Goal: Transaction & Acquisition: Download file/media

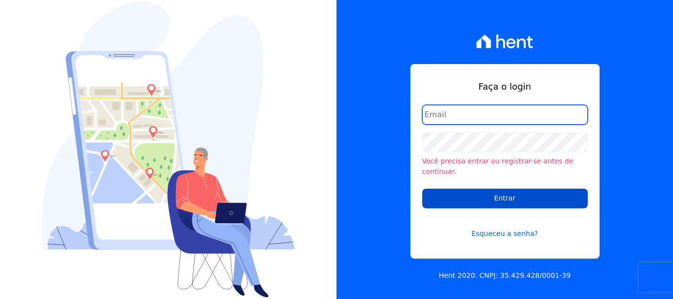
type input "renato.rodrigues@viasul.com"
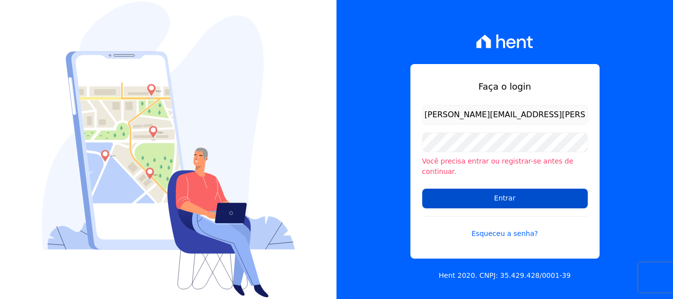
click at [494, 189] on input "Entrar" at bounding box center [505, 199] width 166 height 20
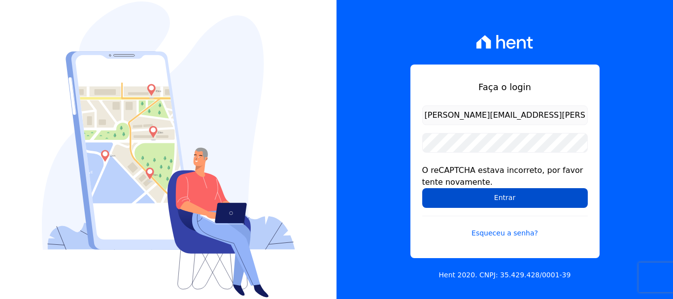
click at [500, 198] on input "Entrar" at bounding box center [505, 198] width 166 height 20
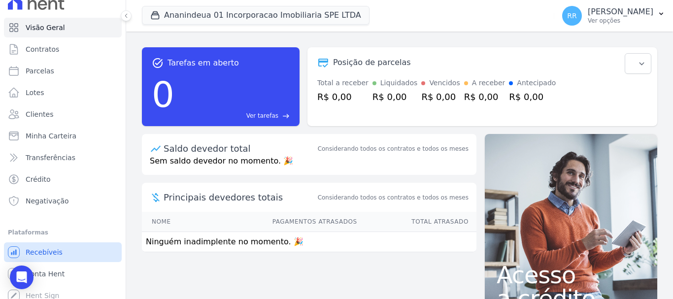
scroll to position [18, 0]
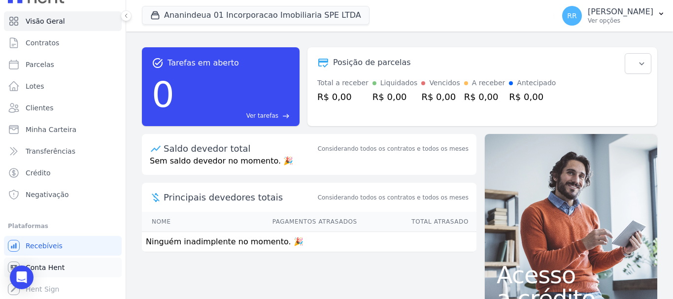
click at [56, 268] on span "Conta Hent" at bounding box center [45, 268] width 39 height 10
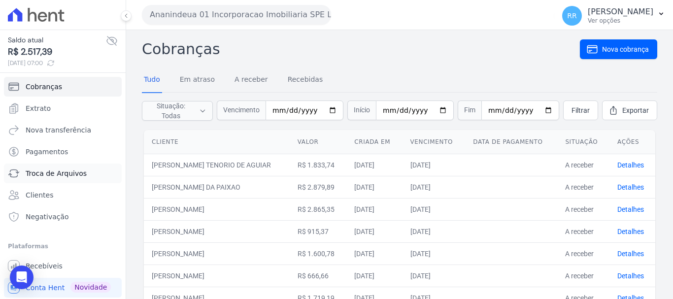
click at [42, 173] on span "Troca de Arquivos" at bounding box center [56, 174] width 61 height 10
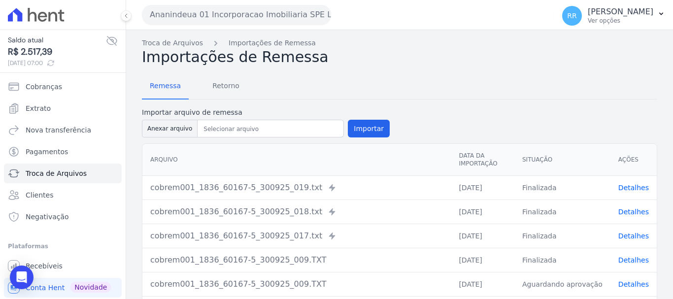
drag, startPoint x: 251, startPoint y: 7, endPoint x: 252, endPoint y: 17, distance: 9.9
click at [251, 7] on button "Ananindeua 01 Incorporacao Imobiliaria SPE LTDA" at bounding box center [236, 15] width 189 height 20
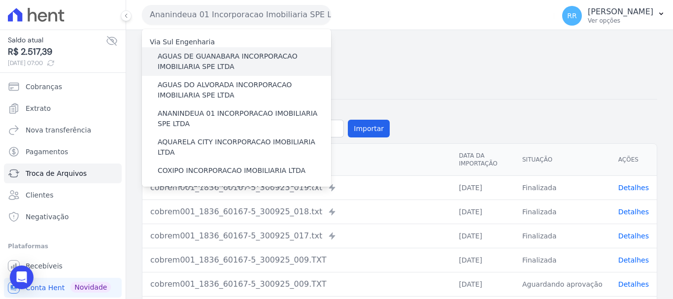
click at [240, 59] on label "AGUAS DE GUANABARA INCORPORACAO IMOBILIARIA SPE LTDA" at bounding box center [244, 61] width 173 height 21
click at [0, 0] on input "AGUAS DE GUANABARA INCORPORACAO IMOBILIARIA SPE LTDA" at bounding box center [0, 0] width 0 height 0
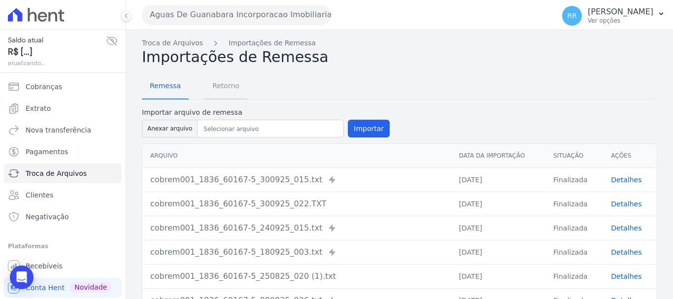
click at [206, 83] on span "Retorno" at bounding box center [225, 86] width 39 height 20
click at [225, 86] on span "Retorno" at bounding box center [225, 86] width 39 height 20
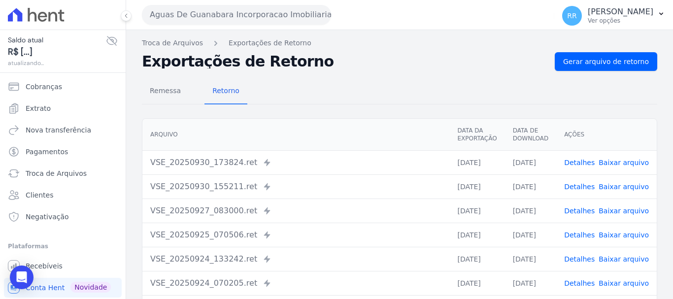
click at [599, 74] on div "Remessa Retorno [GEOGRAPHIC_DATA] Data da Exportação Data de Download Ações VSE…" at bounding box center [399, 249] width 515 height 356
click at [601, 60] on span "Gerar arquivo de retorno" at bounding box center [606, 62] width 86 height 10
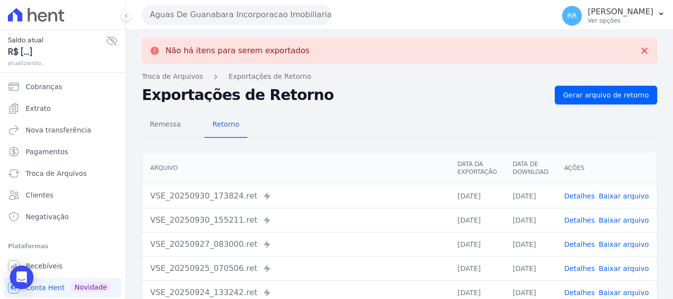
click at [280, 10] on button "Aguas De Guanabara Incorporacao Imobiliaria SPE LTDA" at bounding box center [236, 15] width 189 height 20
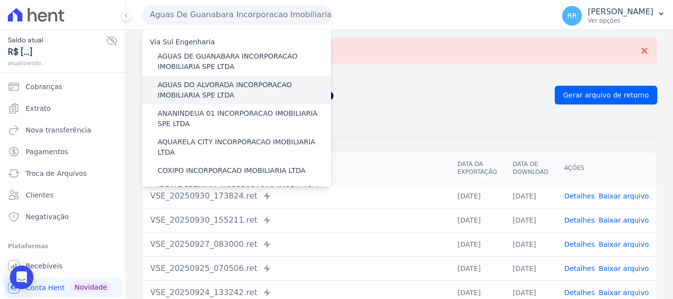
click at [224, 97] on label "AGUAS DO ALVORADA INCORPORACAO IMOBILIARIA SPE LTDA" at bounding box center [244, 90] width 173 height 21
click at [0, 0] on input "AGUAS DO ALVORADA INCORPORACAO IMOBILIARIA SPE LTDA" at bounding box center [0, 0] width 0 height 0
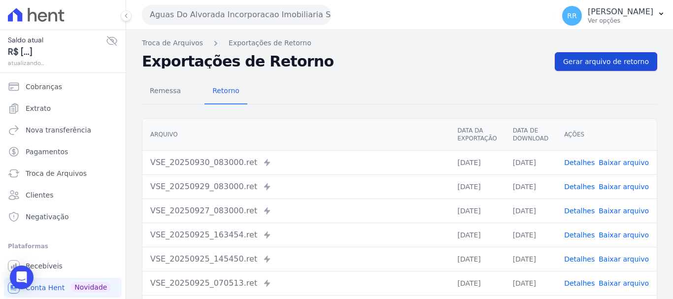
click at [619, 57] on span "Gerar arquivo de retorno" at bounding box center [606, 62] width 86 height 10
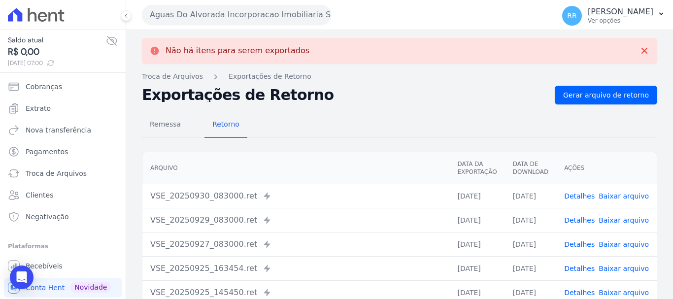
click at [231, 18] on button "Aguas Do Alvorada Incorporacao Imobiliaria SPE LTDA" at bounding box center [236, 15] width 189 height 20
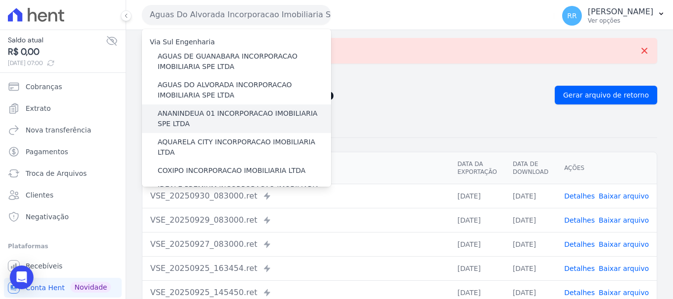
click at [210, 110] on label "ANANINDEUA 01 INCORPORACAO IMOBILIARIA SPE LTDA" at bounding box center [244, 118] width 173 height 21
click at [0, 0] on input "ANANINDEUA 01 INCORPORACAO IMOBILIARIA SPE LTDA" at bounding box center [0, 0] width 0 height 0
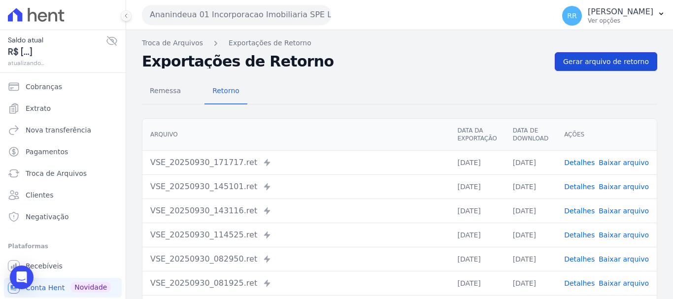
click at [592, 68] on link "Gerar arquivo de retorno" at bounding box center [606, 61] width 102 height 19
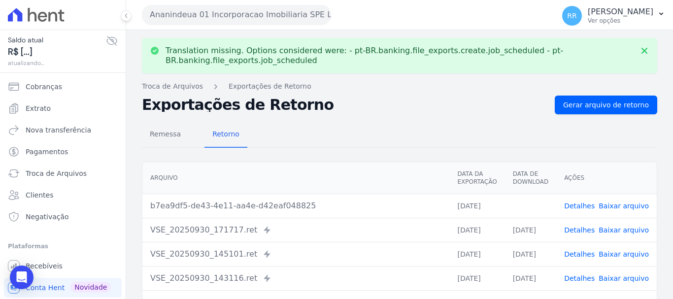
click at [603, 204] on link "Baixar arquivo" at bounding box center [624, 206] width 50 height 8
click at [267, 22] on button "Ananindeua 01 Incorporacao Imobiliaria SPE LTDA" at bounding box center [236, 15] width 189 height 20
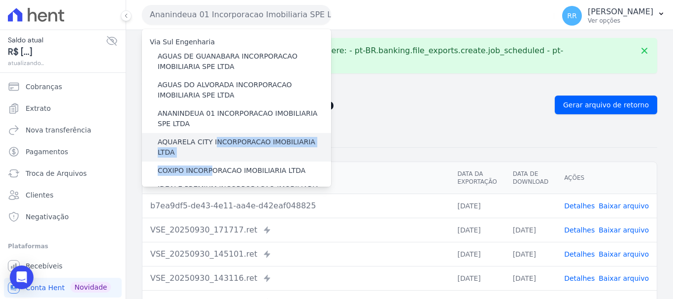
drag, startPoint x: 209, startPoint y: 160, endPoint x: 212, endPoint y: 143, distance: 17.5
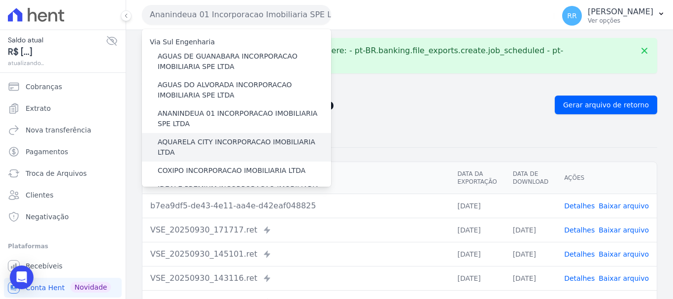
click at [192, 142] on label "AQUARELA CITY INCORPORACAO IMOBILIARIA LTDA" at bounding box center [244, 147] width 173 height 21
click at [0, 0] on input "AQUARELA CITY INCORPORACAO IMOBILIARIA LTDA" at bounding box center [0, 0] width 0 height 0
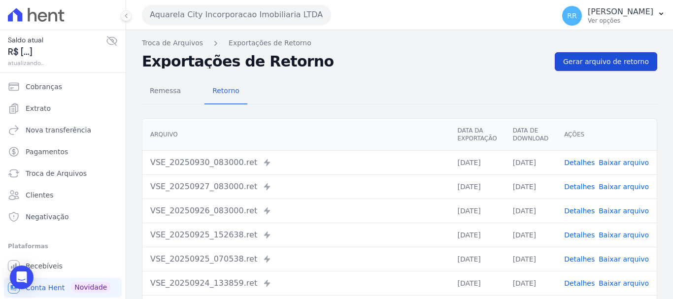
click at [631, 66] on span "Gerar arquivo de retorno" at bounding box center [606, 62] width 86 height 10
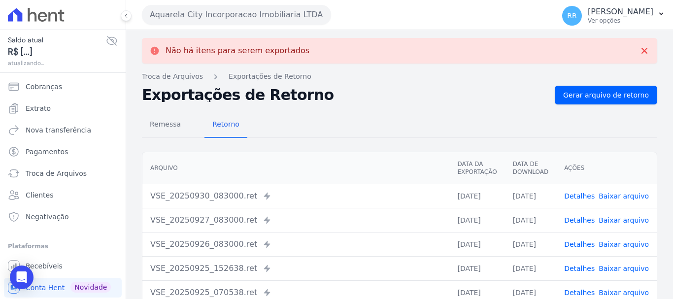
click at [232, 12] on button "Aquarela City Incorporacao Imobiliaria LTDA" at bounding box center [236, 15] width 189 height 20
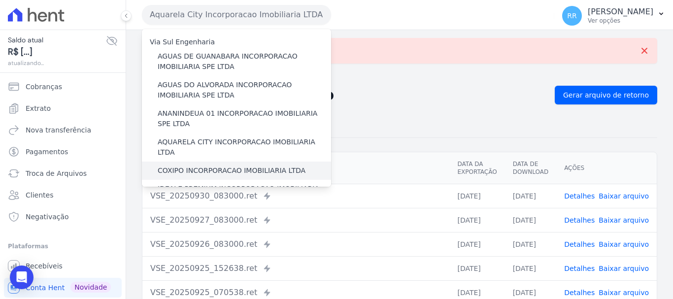
click at [213, 166] on label "COXIPO INCORPORACAO IMOBILIARIA LTDA" at bounding box center [232, 171] width 148 height 10
click at [0, 0] on input "COXIPO INCORPORACAO IMOBILIARIA LTDA" at bounding box center [0, 0] width 0 height 0
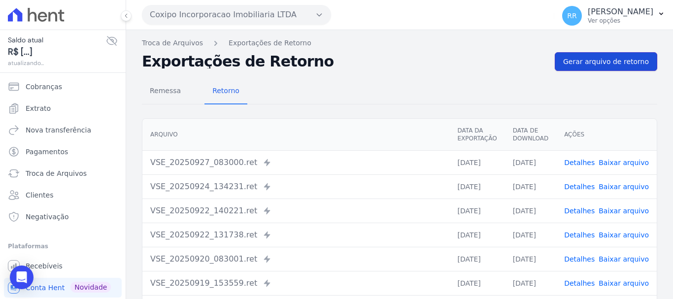
click at [576, 57] on span "Gerar arquivo de retorno" at bounding box center [606, 62] width 86 height 10
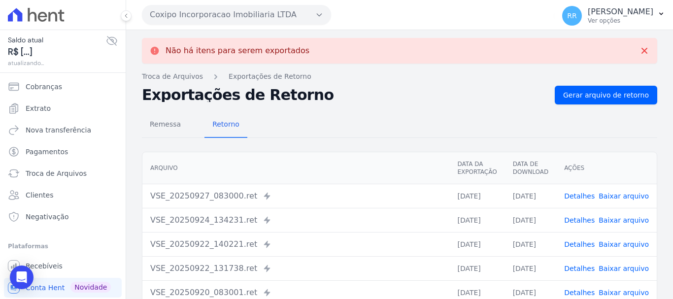
click at [251, 19] on button "Coxipo Incorporacao Imobiliaria LTDA" at bounding box center [236, 15] width 189 height 20
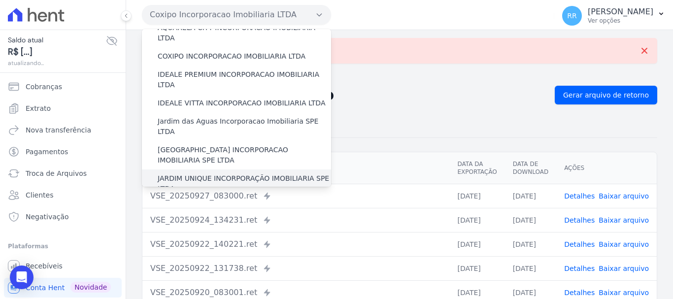
scroll to position [99, 0]
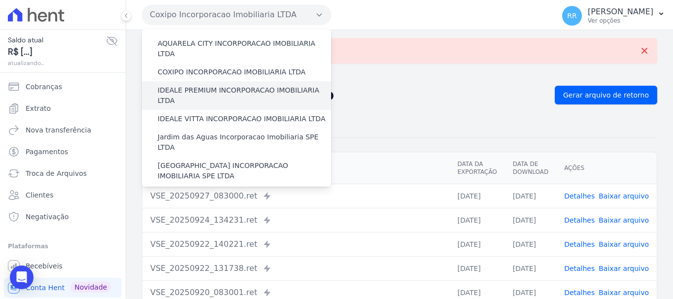
click at [212, 85] on label "IDEALE PREMIUM INCORPORACAO IMOBILIARIA LTDA" at bounding box center [244, 95] width 173 height 21
click at [0, 0] on input "IDEALE PREMIUM INCORPORACAO IMOBILIARIA LTDA" at bounding box center [0, 0] width 0 height 0
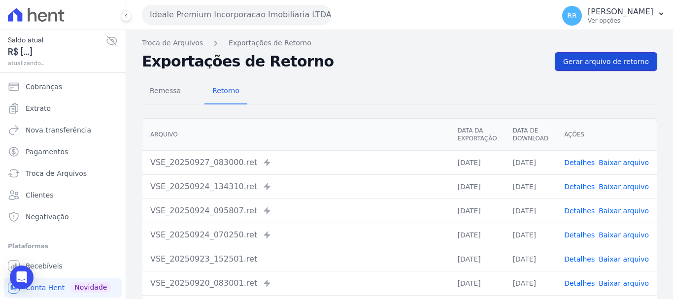
click at [602, 66] on span "Gerar arquivo de retorno" at bounding box center [606, 62] width 86 height 10
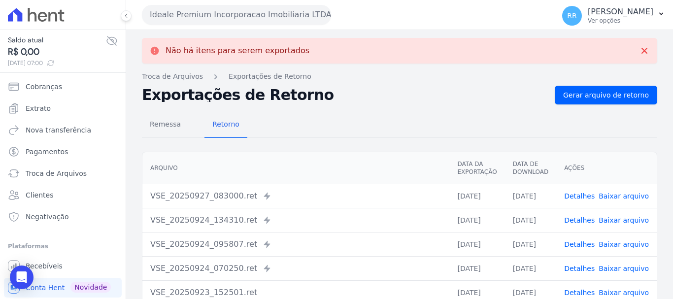
click at [250, 18] on button "Ideale Premium Incorporacao Imobiliaria LTDA" at bounding box center [236, 15] width 189 height 20
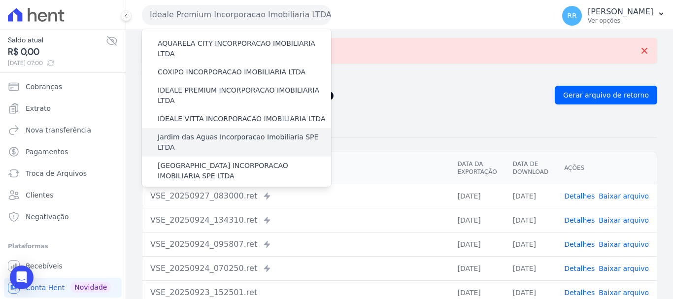
click at [220, 132] on label "Jardim das Aguas Incorporacao Imobiliaria SPE LTDA" at bounding box center [244, 142] width 173 height 21
click at [0, 0] on input "Jardim das Aguas Incorporacao Imobiliaria SPE LTDA" at bounding box center [0, 0] width 0 height 0
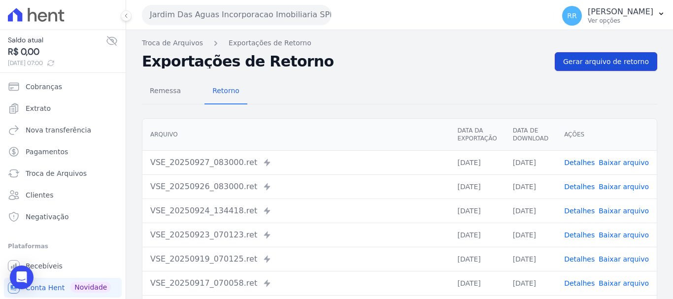
click at [601, 59] on span "Gerar arquivo de retorno" at bounding box center [606, 62] width 86 height 10
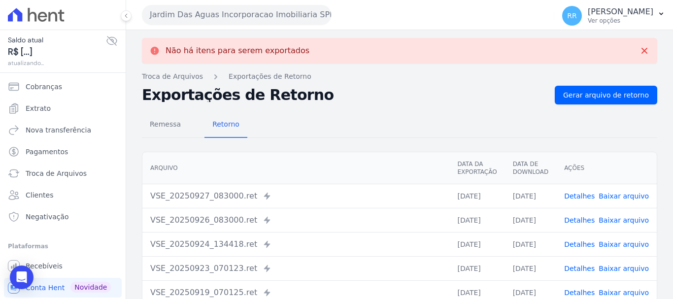
click at [280, 12] on button "Jardim Das Aguas Incorporacao Imobiliaria SPE LTDA" at bounding box center [236, 15] width 189 height 20
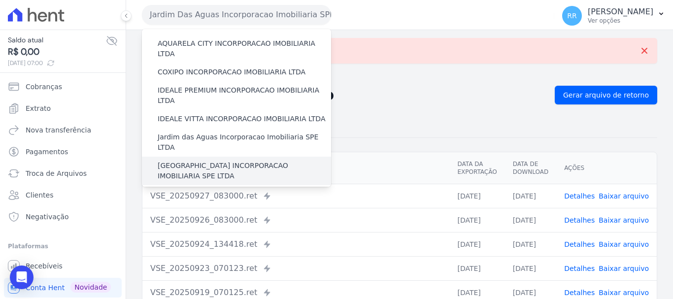
click at [235, 161] on label "[GEOGRAPHIC_DATA] INCORPORACAO IMOBILIARIA SPE LTDA" at bounding box center [244, 171] width 173 height 21
click at [0, 0] on input "[GEOGRAPHIC_DATA] INCORPORACAO IMOBILIARIA SPE LTDA" at bounding box center [0, 0] width 0 height 0
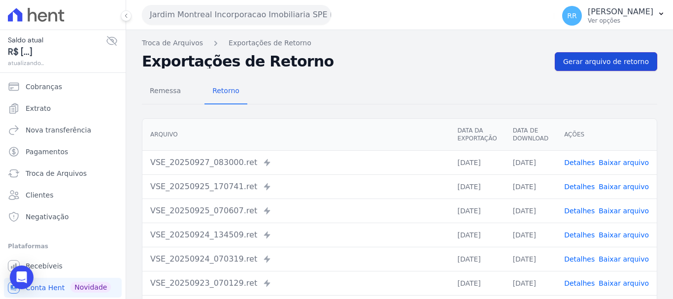
drag, startPoint x: 575, startPoint y: 63, endPoint x: 569, endPoint y: 68, distance: 8.2
click at [575, 63] on span "Gerar arquivo de retorno" at bounding box center [606, 62] width 86 height 10
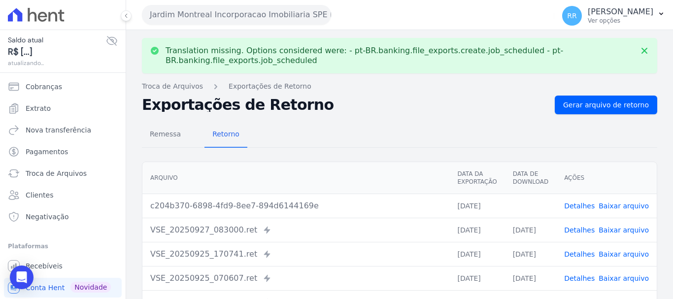
click at [614, 205] on link "Baixar arquivo" at bounding box center [624, 206] width 50 height 8
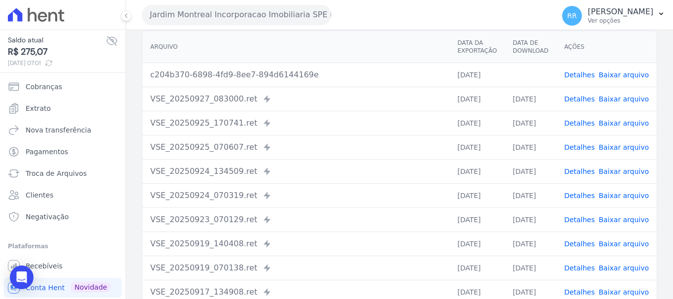
scroll to position [0, 0]
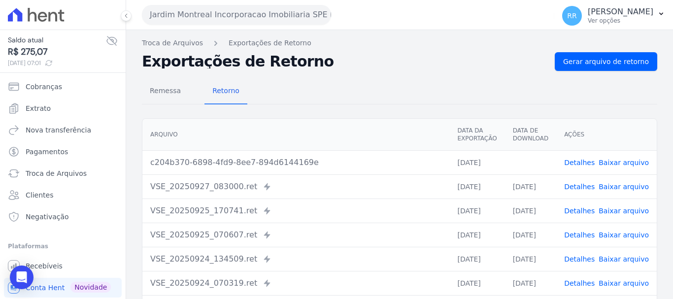
click at [609, 161] on link "Baixar arquivo" at bounding box center [624, 163] width 50 height 8
click at [216, 18] on button "Jardim Montreal Incorporacao Imobiliaria SPE LTDA" at bounding box center [236, 15] width 189 height 20
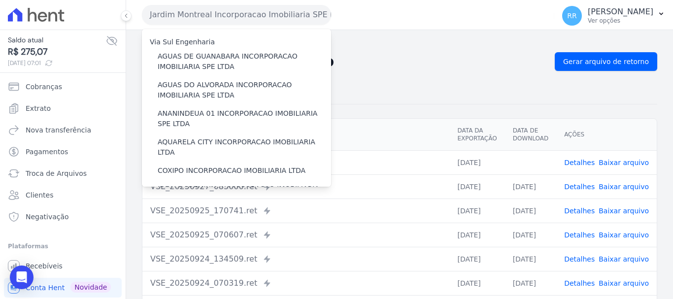
scroll to position [197, 0]
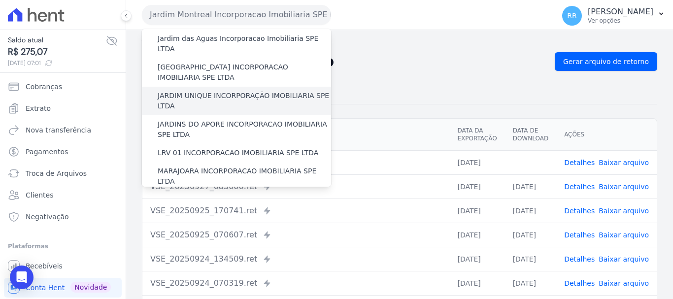
click at [219, 91] on label "JARDIM UNIQUE INCORPORAÇÃO IMOBILIARIA SPE LTDA" at bounding box center [244, 101] width 173 height 21
click at [0, 0] on input "JARDIM UNIQUE INCORPORAÇÃO IMOBILIARIA SPE LTDA" at bounding box center [0, 0] width 0 height 0
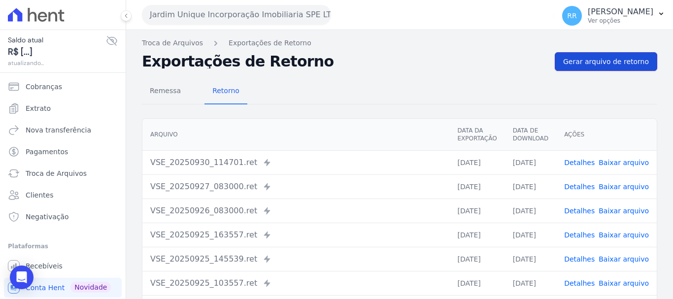
click at [593, 62] on span "Gerar arquivo de retorno" at bounding box center [606, 62] width 86 height 10
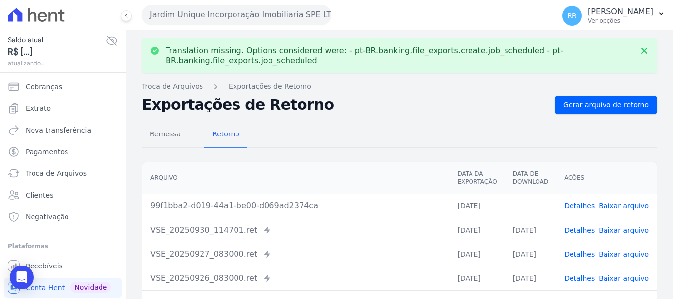
click at [611, 208] on link "Baixar arquivo" at bounding box center [624, 206] width 50 height 8
click at [180, 17] on button "Jardim Unique Incorporação Imobiliaria SPE LTDA" at bounding box center [236, 15] width 189 height 20
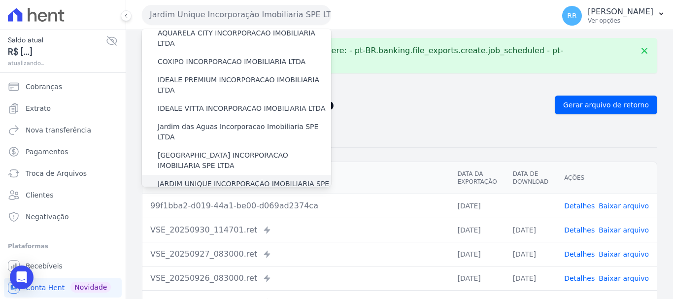
scroll to position [246, 0]
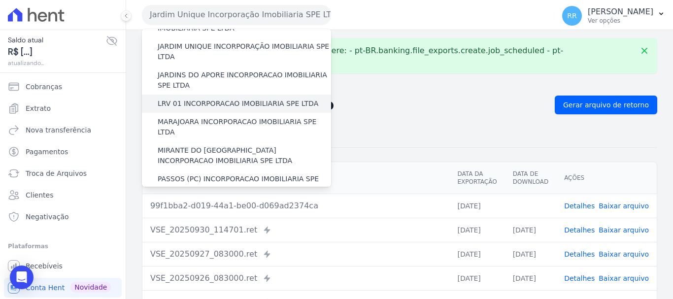
click at [208, 99] on label "LRV 01 INCORPORACAO IMOBILIARIA SPE LTDA" at bounding box center [238, 104] width 161 height 10
click at [0, 0] on input "LRV 01 INCORPORACAO IMOBILIARIA SPE LTDA" at bounding box center [0, 0] width 0 height 0
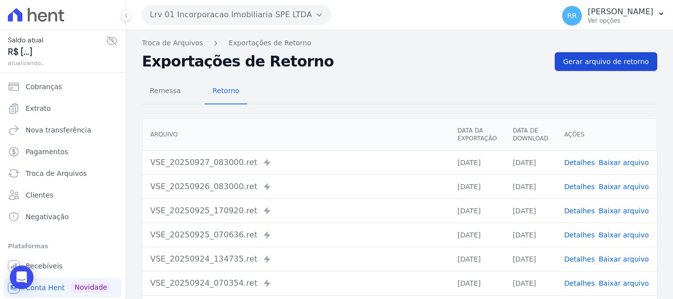
click at [627, 60] on span "Gerar arquivo de retorno" at bounding box center [606, 62] width 86 height 10
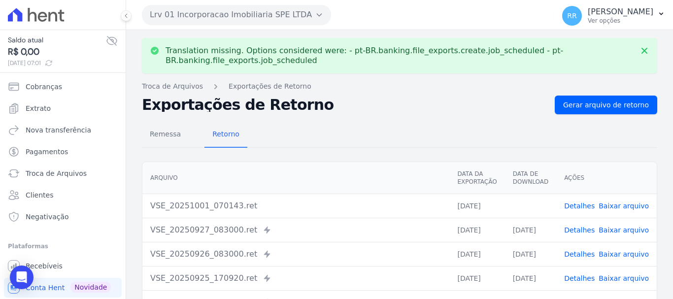
click at [621, 210] on span "Baixar arquivo" at bounding box center [624, 206] width 50 height 10
click at [620, 206] on link "Baixar arquivo" at bounding box center [624, 206] width 50 height 8
click at [248, 17] on button "Lrv 01 Incorporacao Imobiliaria SPE LTDA" at bounding box center [236, 15] width 189 height 20
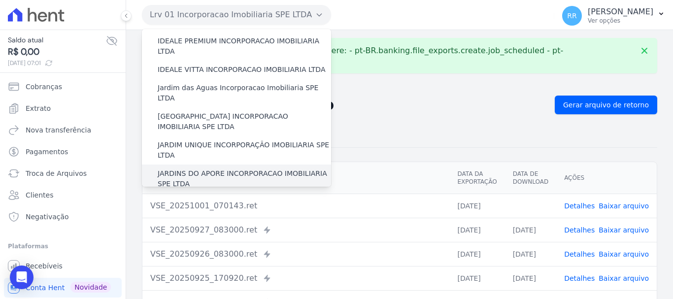
scroll to position [197, 0]
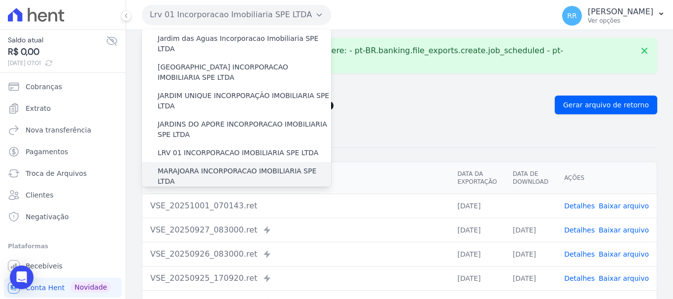
click at [190, 166] on label "MARAJOARA INCORPORACAO IMOBILIARIA SPE LTDA" at bounding box center [244, 176] width 173 height 21
click at [0, 0] on input "MARAJOARA INCORPORACAO IMOBILIARIA SPE LTDA" at bounding box center [0, 0] width 0 height 0
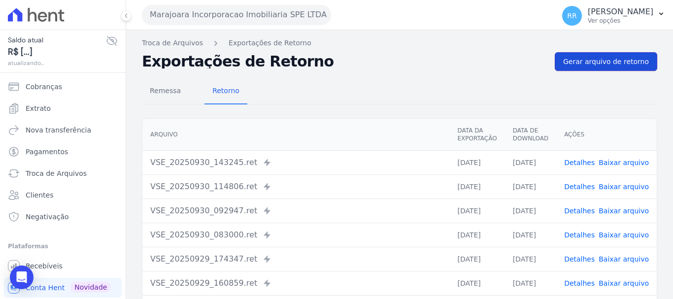
click at [577, 60] on span "Gerar arquivo de retorno" at bounding box center [606, 62] width 86 height 10
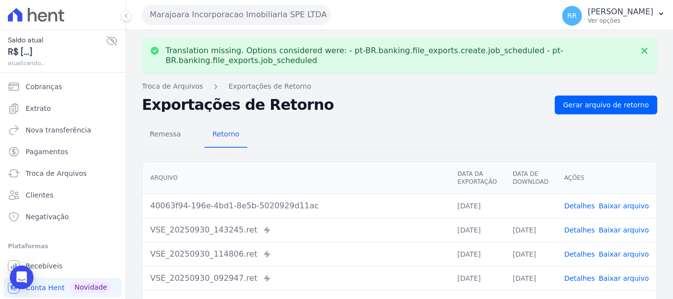
click at [623, 203] on link "Baixar arquivo" at bounding box center [624, 206] width 50 height 8
click at [276, 14] on button "Marajoara Incorporacao Imobiliaria SPE LTDA" at bounding box center [236, 15] width 189 height 20
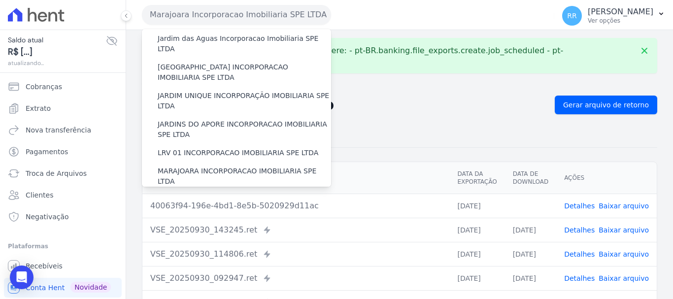
click at [231, 195] on label "MIRANTE DO [GEOGRAPHIC_DATA] INCORPORACAO IMOBILIARIA SPE LTDA" at bounding box center [244, 205] width 173 height 21
click at [0, 0] on input "MIRANTE DO [GEOGRAPHIC_DATA] INCORPORACAO IMOBILIARIA SPE LTDA" at bounding box center [0, 0] width 0 height 0
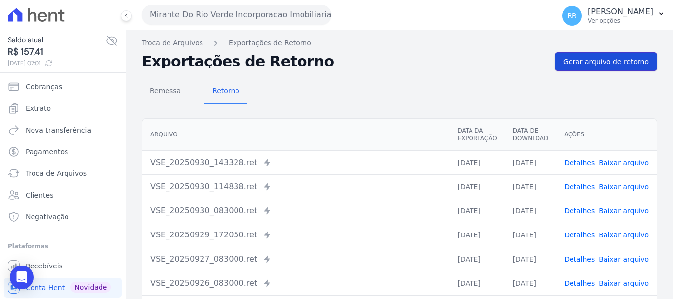
click at [583, 60] on span "Gerar arquivo de retorno" at bounding box center [606, 62] width 86 height 10
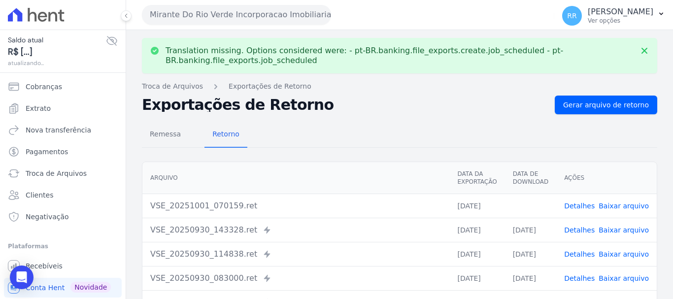
click at [620, 207] on link "Baixar arquivo" at bounding box center [624, 206] width 50 height 8
click at [232, 10] on button "Mirante Do Rio Verde Incorporacao Imobiliaria SPE LTDA" at bounding box center [236, 15] width 189 height 20
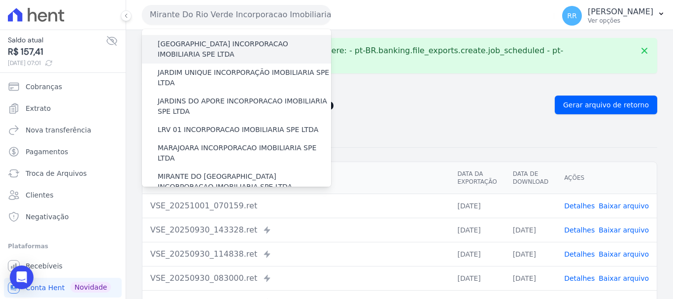
scroll to position [246, 0]
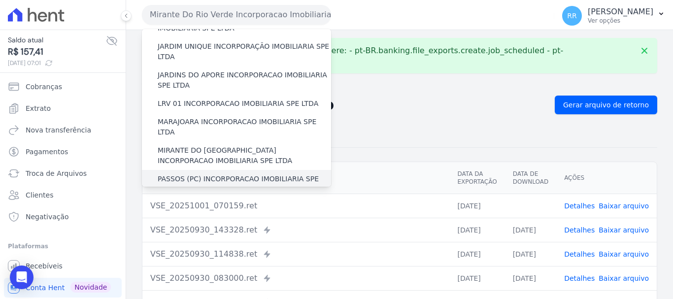
click at [192, 174] on label "PASSOS (PC) INCORPORACAO IMOBILIARIA SPE LTDA" at bounding box center [244, 184] width 173 height 21
click at [0, 0] on input "PASSOS (PC) INCORPORACAO IMOBILIARIA SPE LTDA" at bounding box center [0, 0] width 0 height 0
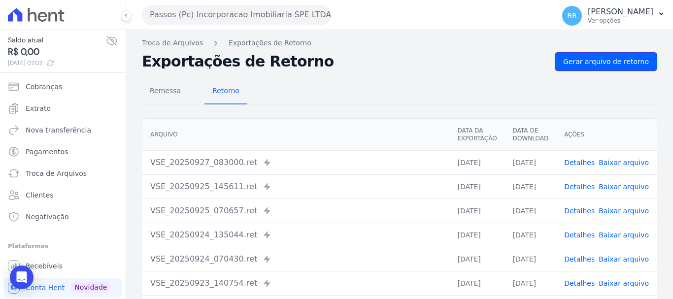
drag, startPoint x: 590, startPoint y: 62, endPoint x: 478, endPoint y: 69, distance: 111.6
click at [590, 62] on span "Gerar arquivo de retorno" at bounding box center [606, 62] width 86 height 10
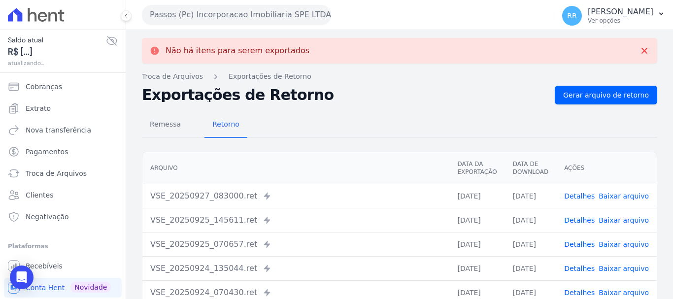
click at [245, 17] on button "Passos (Pc) Incorporacao Imobiliaria SPE LTDA" at bounding box center [236, 15] width 189 height 20
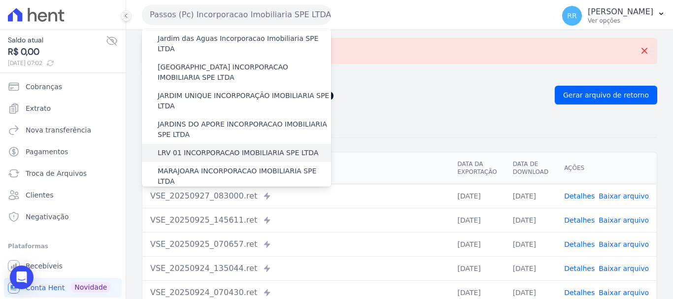
scroll to position [345, 0]
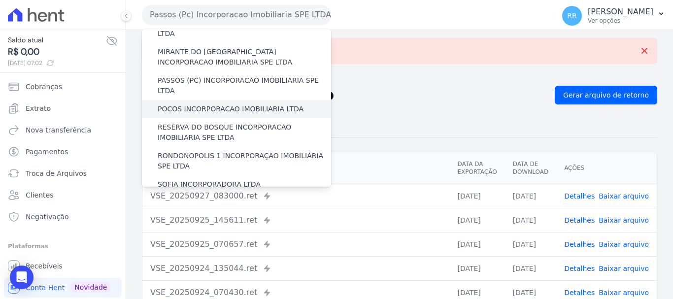
click at [208, 104] on label "POCOS INCORPORACAO IMOBILIARIA LTDA" at bounding box center [231, 109] width 146 height 10
click at [0, 0] on input "POCOS INCORPORACAO IMOBILIARIA LTDA" at bounding box center [0, 0] width 0 height 0
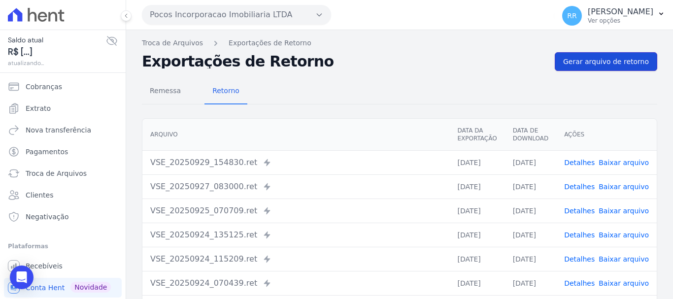
click at [590, 68] on link "Gerar arquivo de retorno" at bounding box center [606, 61] width 102 height 19
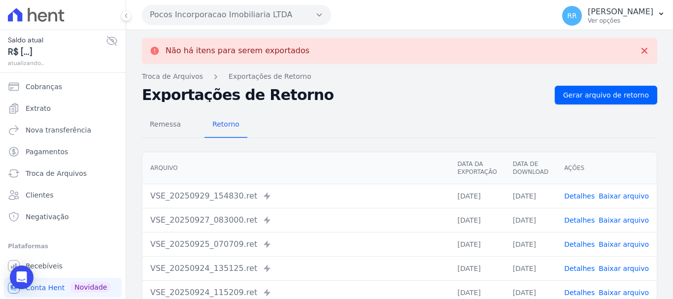
click at [294, 21] on button "Pocos Incorporacao Imobiliaria LTDA" at bounding box center [236, 15] width 189 height 20
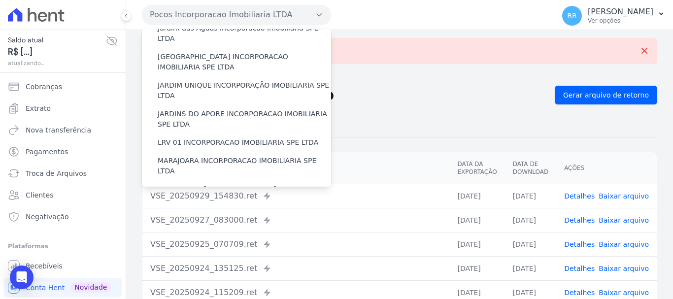
scroll to position [296, 0]
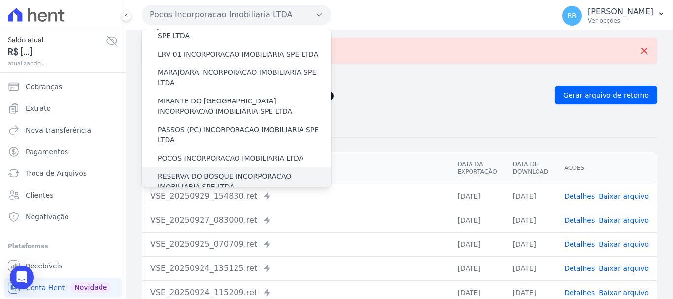
click at [241, 171] on label "RESERVA DO BOSQUE INCORPORACAO IMOBILIARIA SPE LTDA" at bounding box center [244, 181] width 173 height 21
click at [0, 0] on input "RESERVA DO BOSQUE INCORPORACAO IMOBILIARIA SPE LTDA" at bounding box center [0, 0] width 0 height 0
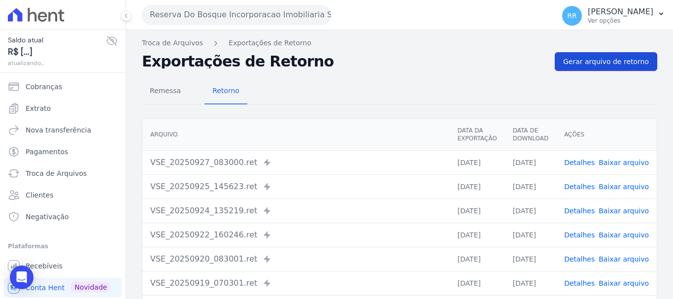
click at [584, 61] on span "Gerar arquivo de retorno" at bounding box center [606, 62] width 86 height 10
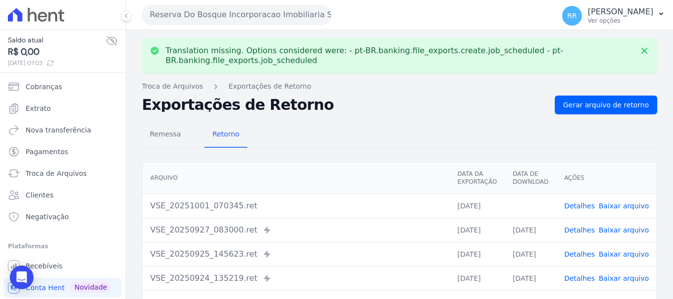
click at [614, 203] on link "Baixar arquivo" at bounding box center [624, 206] width 50 height 8
click at [300, 15] on button "Reserva Do Bosque Incorporacao Imobiliaria SPE LTDA" at bounding box center [236, 15] width 189 height 20
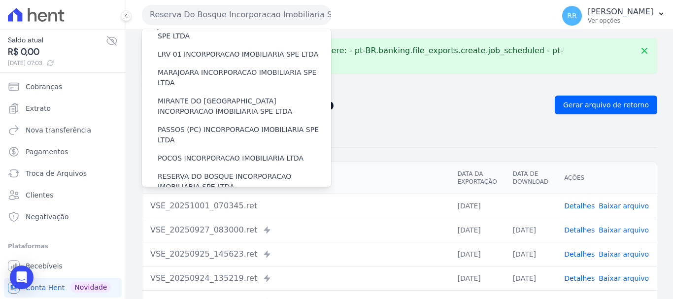
drag, startPoint x: 500, startPoint y: 129, endPoint x: 478, endPoint y: 129, distance: 22.2
click at [500, 129] on div "Remessa Retorno" at bounding box center [399, 135] width 515 height 26
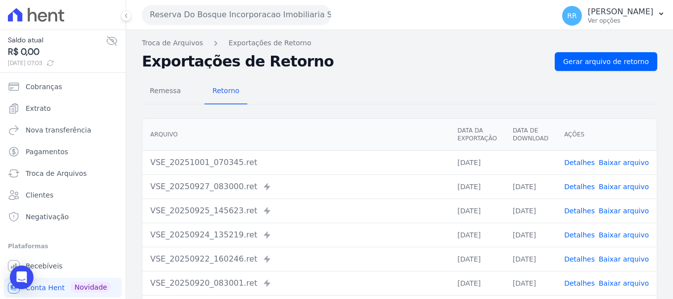
click at [297, 15] on button "Reserva Do Bosque Incorporacao Imobiliaria SPE LTDA" at bounding box center [236, 15] width 189 height 20
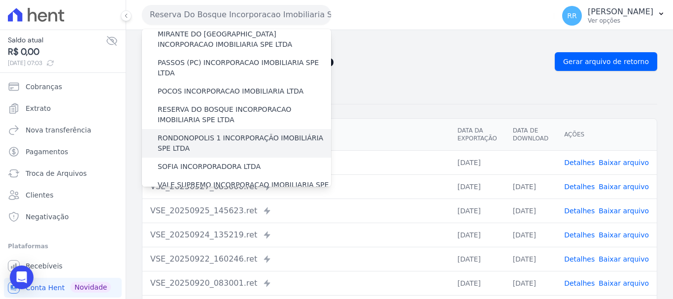
scroll to position [345, 0]
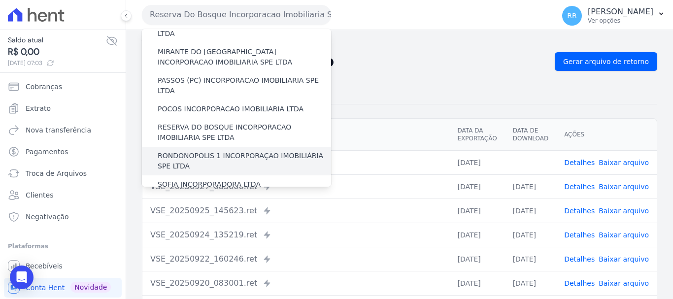
click at [235, 151] on label "RONDONOPOLIS 1 INCORPORAÇÃO IMOBILIÁRIA SPE LTDA" at bounding box center [244, 161] width 173 height 21
click at [0, 0] on input "RONDONOPOLIS 1 INCORPORAÇÃO IMOBILIÁRIA SPE LTDA" at bounding box center [0, 0] width 0 height 0
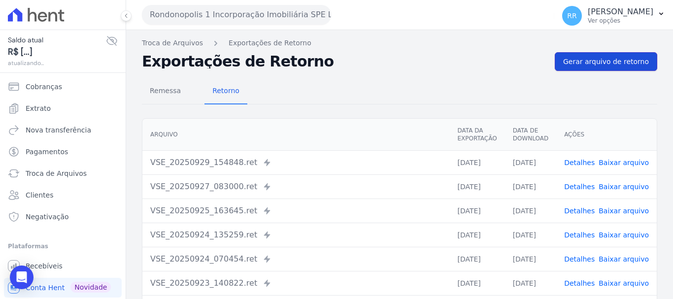
click at [592, 60] on span "Gerar arquivo de retorno" at bounding box center [606, 62] width 86 height 10
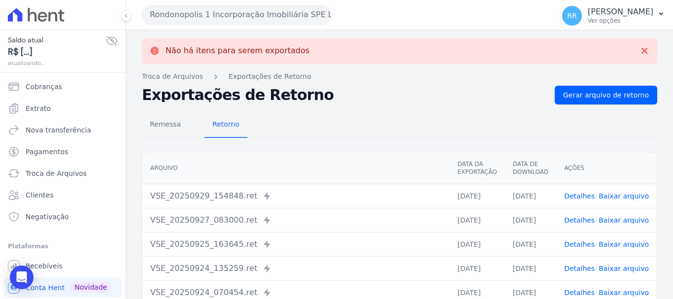
click at [254, 14] on button "Rondonopolis 1 Incorporação Imobiliária SPE LTDA" at bounding box center [236, 15] width 189 height 20
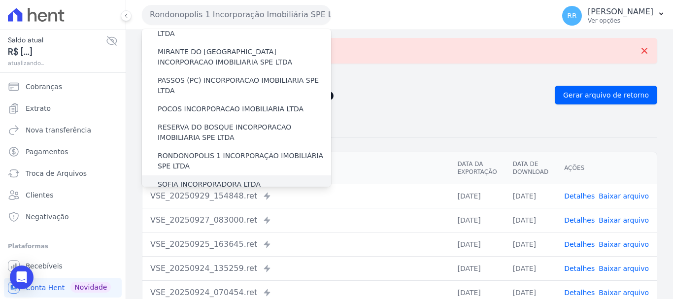
click at [182, 175] on div "SOFIA INCORPORADORA LTDA" at bounding box center [236, 184] width 189 height 18
click at [183, 179] on label "SOFIA INCORPORADORA LTDA" at bounding box center [209, 184] width 103 height 10
click at [0, 0] on input "SOFIA INCORPORADORA LTDA" at bounding box center [0, 0] width 0 height 0
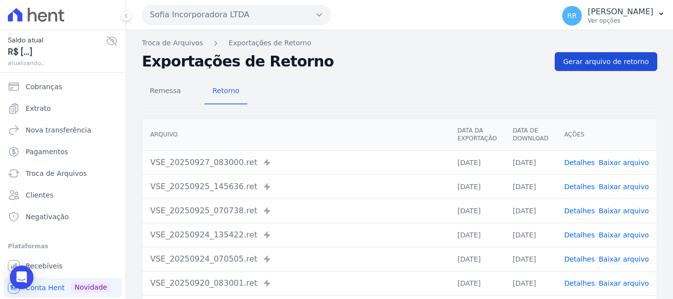
click at [597, 62] on span "Gerar arquivo de retorno" at bounding box center [606, 62] width 86 height 10
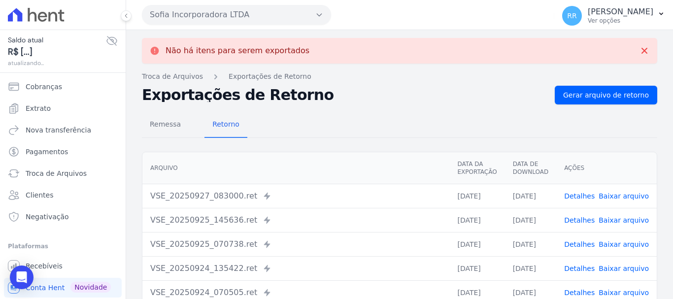
click at [247, 16] on button "Sofia Incorporadora LTDA" at bounding box center [236, 15] width 189 height 20
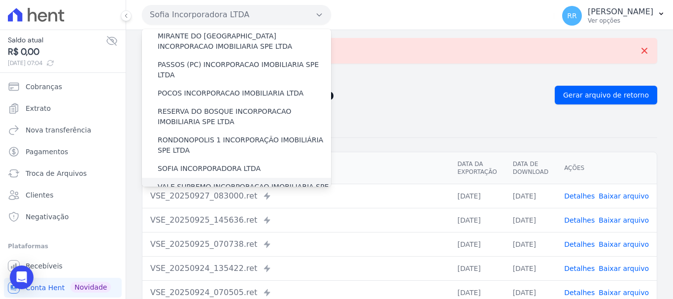
scroll to position [394, 0]
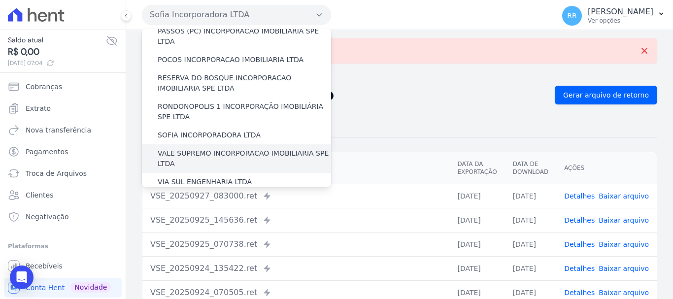
click at [220, 148] on label "VALE SUPREMO INCORPORACAO IMOBILIARIA SPE LTDA" at bounding box center [244, 158] width 173 height 21
click at [0, 0] on input "VALE SUPREMO INCORPORACAO IMOBILIARIA SPE LTDA" at bounding box center [0, 0] width 0 height 0
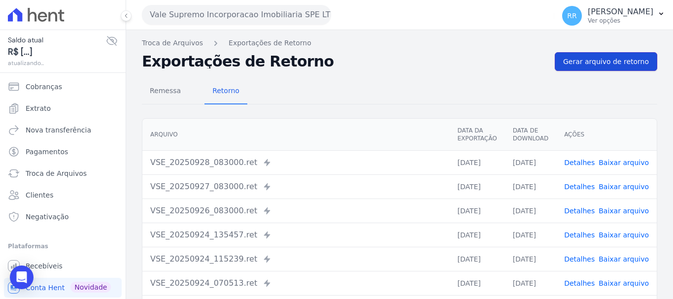
click at [590, 65] on span "Gerar arquivo de retorno" at bounding box center [606, 62] width 86 height 10
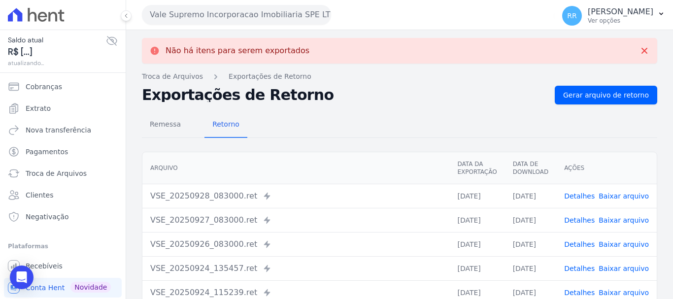
click at [301, 16] on button "Vale Supremo Incorporacao Imobiliaria SPE LTDA" at bounding box center [236, 15] width 189 height 20
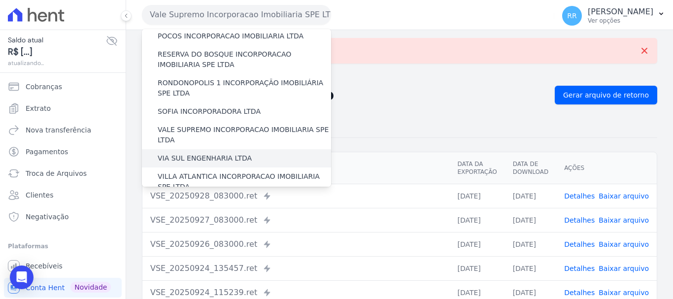
scroll to position [430, 0]
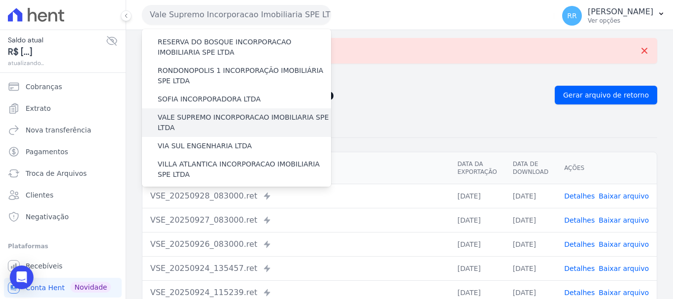
click at [211, 112] on label "VALE SUPREMO INCORPORACAO IMOBILIARIA SPE LTDA" at bounding box center [244, 122] width 173 height 21
click at [0, 0] on input "VALE SUPREMO INCORPORACAO IMOBILIARIA SPE LTDA" at bounding box center [0, 0] width 0 height 0
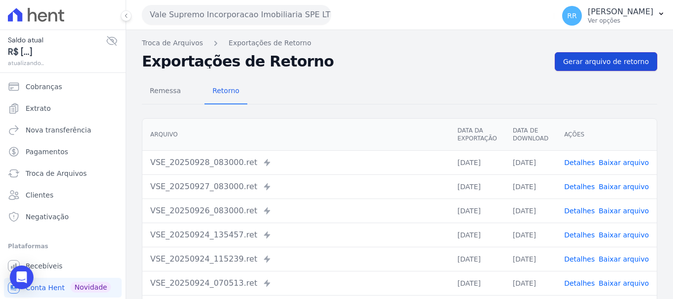
click at [608, 68] on link "Gerar arquivo de retorno" at bounding box center [606, 61] width 102 height 19
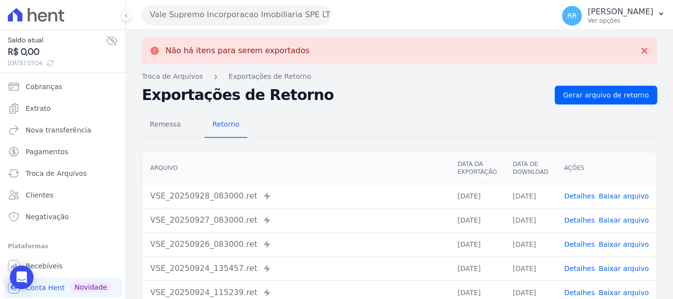
click at [252, 16] on button "Vale Supremo Incorporacao Imobiliaria SPE LTDA" at bounding box center [236, 15] width 189 height 20
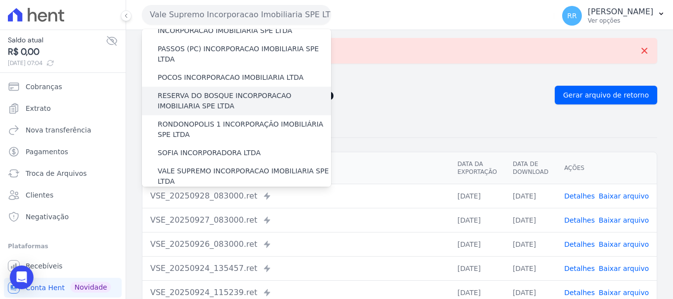
scroll to position [394, 0]
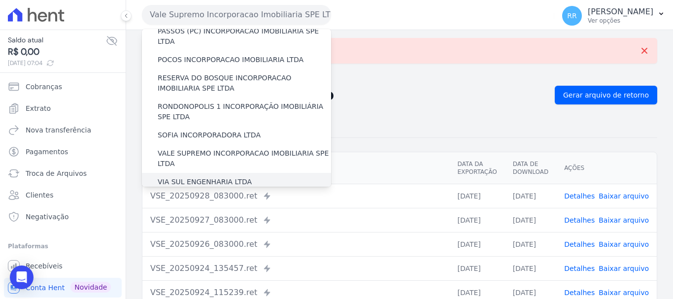
click at [229, 173] on div "VIA SUL ENGENHARIA LTDA" at bounding box center [236, 182] width 189 height 18
click at [217, 195] on label "VILLA ATLANTICA INCORPORACAO IMOBILIARIA SPE LTDA" at bounding box center [244, 205] width 173 height 21
click at [0, 0] on input "VILLA ATLANTICA INCORPORACAO IMOBILIARIA SPE LTDA" at bounding box center [0, 0] width 0 height 0
click at [220, 177] on label "VIA SUL ENGENHARIA LTDA" at bounding box center [205, 182] width 94 height 10
click at [0, 0] on input "VIA SUL ENGENHARIA LTDA" at bounding box center [0, 0] width 0 height 0
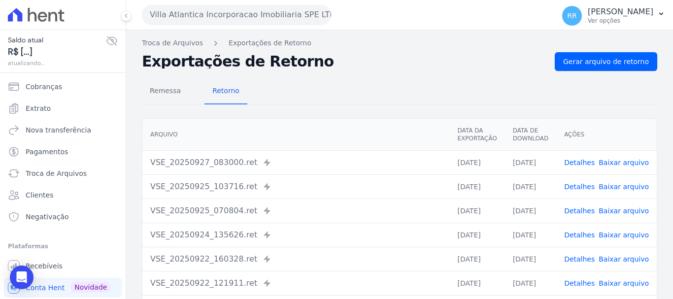
click at [615, 73] on div "Remessa Retorno [GEOGRAPHIC_DATA] Data da Exportação Data de Download Ações VSE…" at bounding box center [399, 249] width 515 height 356
click at [617, 64] on span "Gerar arquivo de retorno" at bounding box center [606, 62] width 86 height 10
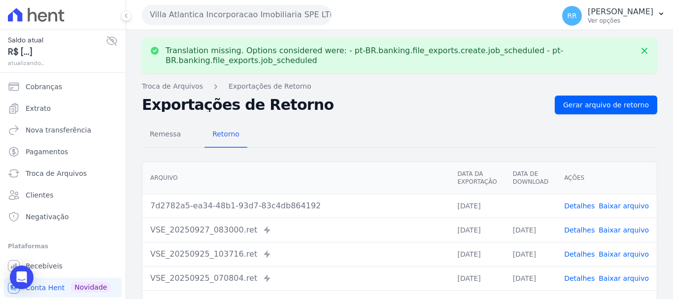
click at [613, 205] on link "Baixar arquivo" at bounding box center [624, 206] width 50 height 8
drag, startPoint x: 232, startPoint y: 15, endPoint x: 230, endPoint y: 36, distance: 20.7
click at [232, 15] on button "Villa Atlantica Incorporacao Imobiliaria SPE LTDA" at bounding box center [236, 15] width 189 height 20
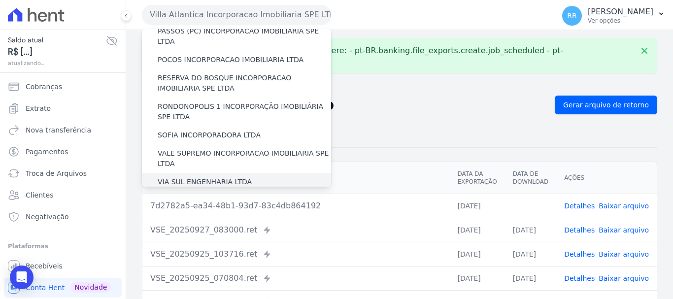
click at [226, 177] on label "VIA SUL ENGENHARIA LTDA" at bounding box center [205, 182] width 94 height 10
click at [0, 0] on input "VIA SUL ENGENHARIA LTDA" at bounding box center [0, 0] width 0 height 0
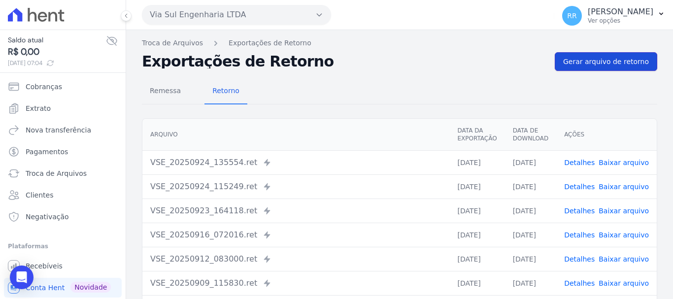
drag, startPoint x: 637, startPoint y: 61, endPoint x: 623, endPoint y: 64, distance: 14.2
click at [636, 60] on span "Gerar arquivo de retorno" at bounding box center [606, 62] width 86 height 10
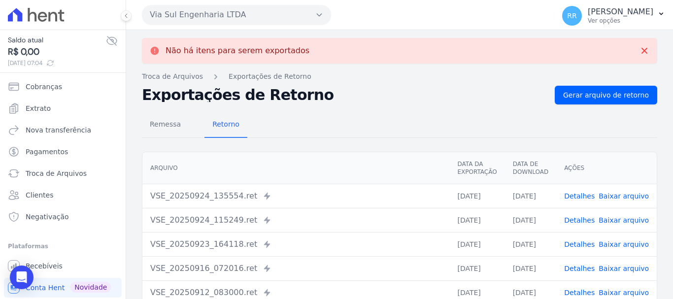
click at [264, 13] on button "Via Sul Engenharia LTDA" at bounding box center [236, 15] width 189 height 20
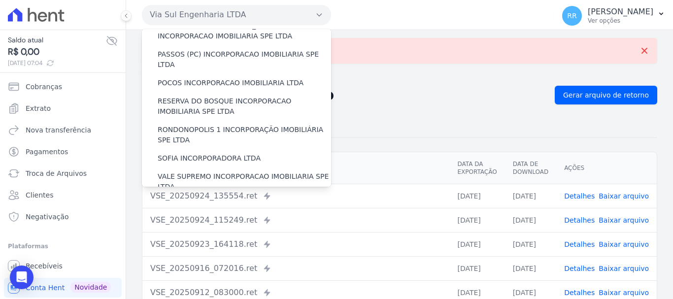
scroll to position [430, 0]
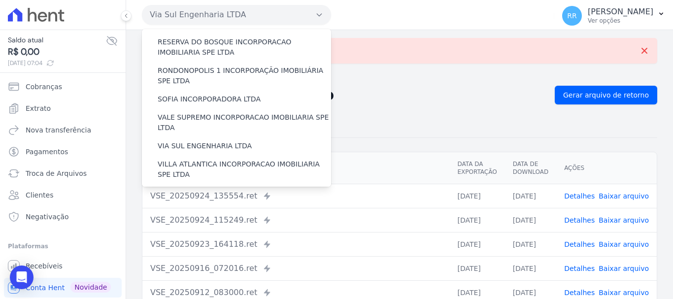
click at [197, 212] on div "VILLA TROPICAL INCORPORAÇÃO IMOBILIÁRIA SPE LTDA" at bounding box center [236, 226] width 189 height 29
click at [197, 188] on label "[GEOGRAPHIC_DATA] INCORPORACAO IMOBILIARIA SPE LTDA" at bounding box center [244, 198] width 173 height 21
click at [0, 0] on input "[GEOGRAPHIC_DATA] INCORPORACAO IMOBILIARIA SPE LTDA" at bounding box center [0, 0] width 0 height 0
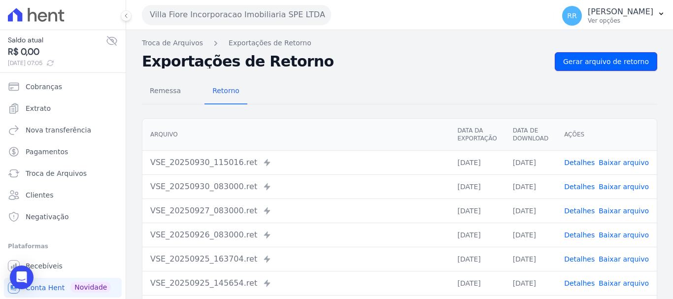
click at [622, 57] on span "Gerar arquivo de retorno" at bounding box center [606, 62] width 86 height 10
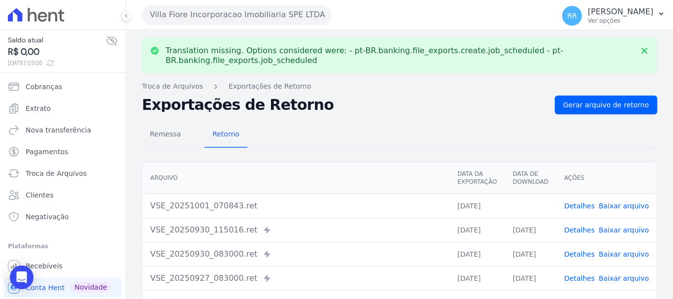
click at [608, 203] on link "Baixar arquivo" at bounding box center [624, 206] width 50 height 8
click at [336, 114] on div "Remessa Retorno [GEOGRAPHIC_DATA] Data da Exportação Data de Download Ações VSE…" at bounding box center [399, 292] width 515 height 356
click at [629, 206] on link "Baixar arquivo" at bounding box center [624, 206] width 50 height 8
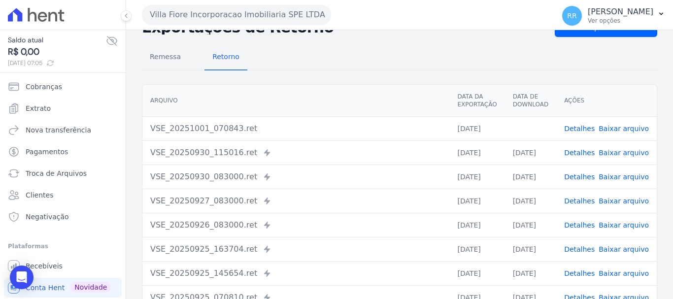
scroll to position [0, 0]
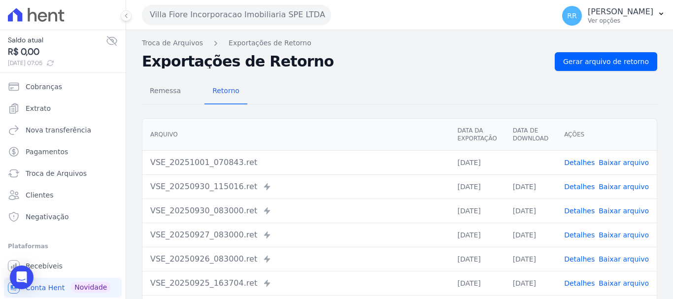
click at [376, 79] on div "Remessa Retorno" at bounding box center [399, 92] width 515 height 26
click at [624, 162] on link "Baixar arquivo" at bounding box center [624, 163] width 50 height 8
click at [417, 90] on div "Remessa Retorno" at bounding box center [399, 92] width 515 height 26
click at [299, 21] on button "Villa Fiore Incorporacao Imobiliaria SPE LTDA" at bounding box center [236, 15] width 189 height 20
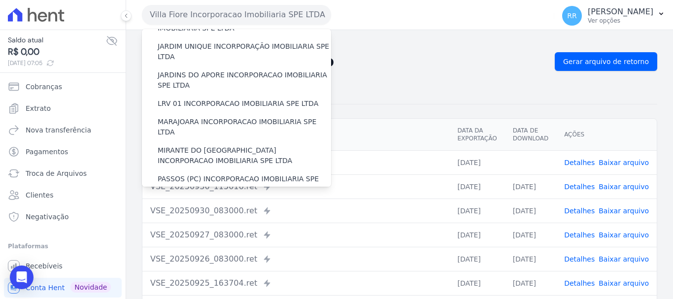
scroll to position [430, 0]
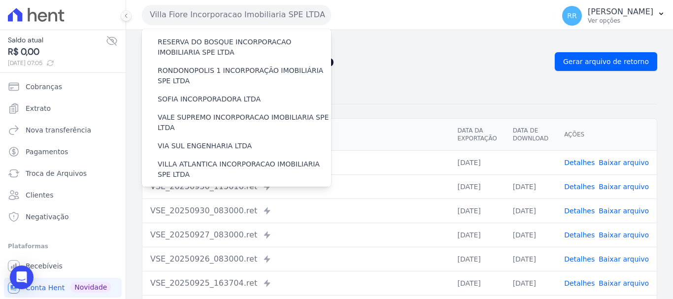
click at [214, 216] on label "VILLA TROPICAL INCORPORAÇÃO IMOBILIÁRIA SPE LTDA" at bounding box center [244, 226] width 173 height 21
click at [0, 0] on input "VILLA TROPICAL INCORPORAÇÃO IMOBILIÁRIA SPE LTDA" at bounding box center [0, 0] width 0 height 0
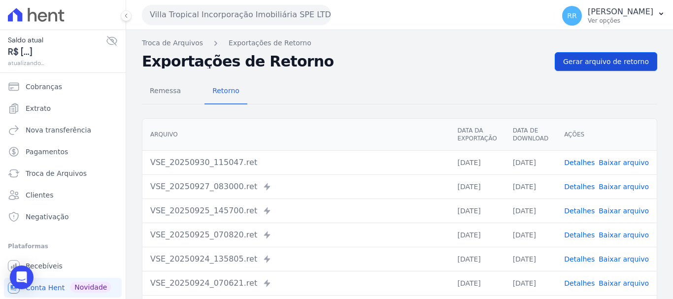
click at [587, 52] on div "Troca de Arquivos Exportações de Retorno Exportações de Retorno Gerar arquivo d…" at bounding box center [399, 232] width 547 height 405
click at [613, 62] on span "Gerar arquivo de retorno" at bounding box center [606, 62] width 86 height 10
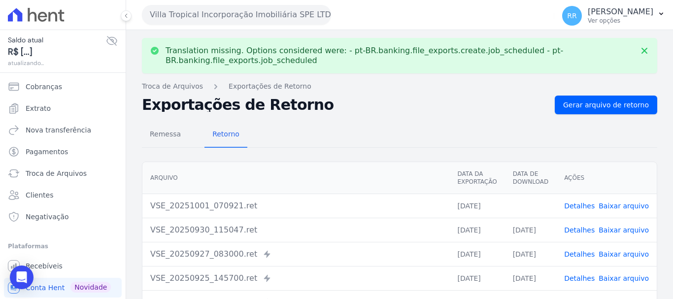
click at [618, 211] on td "Detalhes Baixar arquivo" at bounding box center [606, 206] width 101 height 24
click at [618, 204] on link "Baixar arquivo" at bounding box center [624, 206] width 50 height 8
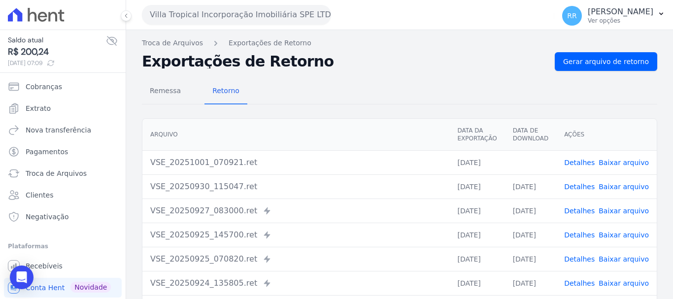
click at [193, 16] on button "Villa Tropical Incorporação Imobiliária SPE LTDA" at bounding box center [236, 15] width 189 height 20
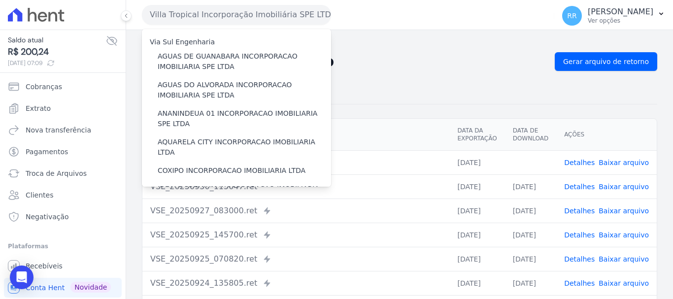
drag, startPoint x: 391, startPoint y: 97, endPoint x: 393, endPoint y: 154, distance: 57.7
click at [391, 97] on div "Remessa Retorno" at bounding box center [399, 92] width 515 height 26
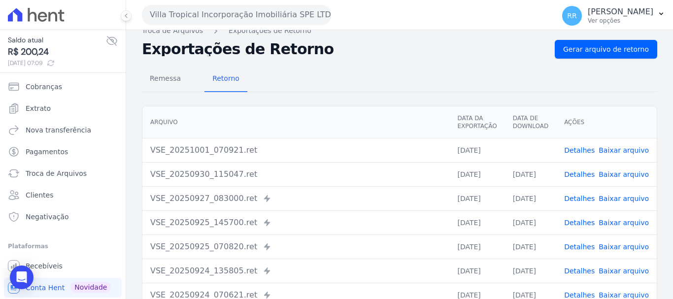
scroll to position [0, 0]
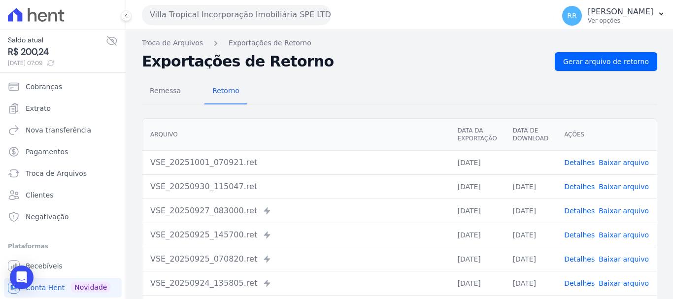
click at [626, 163] on link "Baixar arquivo" at bounding box center [624, 163] width 50 height 8
click at [300, 12] on button "Villa Tropical Incorporação Imobiliária SPE LTDA" at bounding box center [236, 15] width 189 height 20
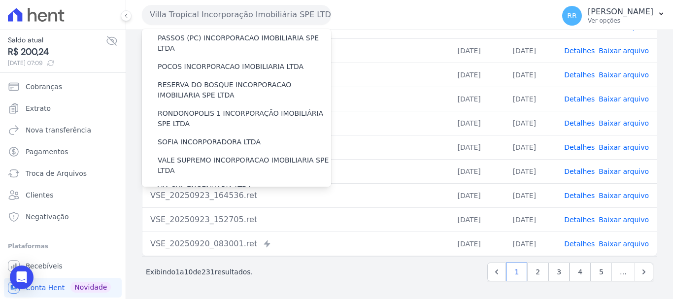
scroll to position [430, 0]
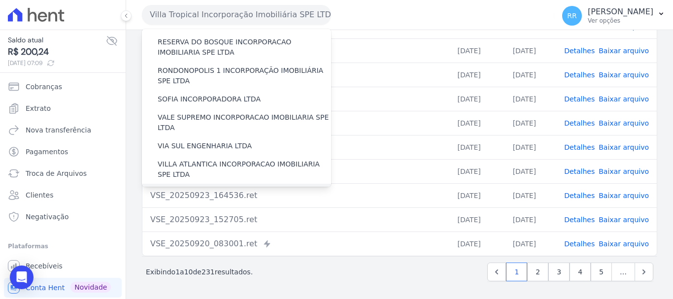
click at [231, 188] on label "[GEOGRAPHIC_DATA] INCORPORACAO IMOBILIARIA SPE LTDA" at bounding box center [244, 198] width 173 height 21
click at [0, 0] on input "[GEOGRAPHIC_DATA] INCORPORACAO IMOBILIARIA SPE LTDA" at bounding box center [0, 0] width 0 height 0
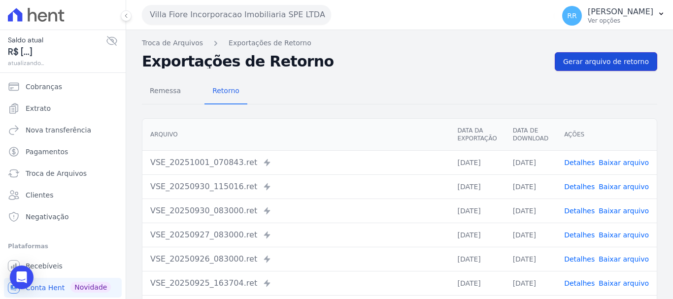
click at [607, 69] on link "Gerar arquivo de retorno" at bounding box center [606, 61] width 102 height 19
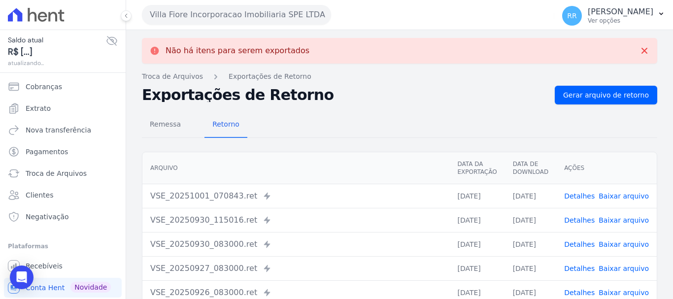
click at [631, 194] on link "Baixar arquivo" at bounding box center [624, 196] width 50 height 8
